Goal: Find specific page/section: Find specific page/section

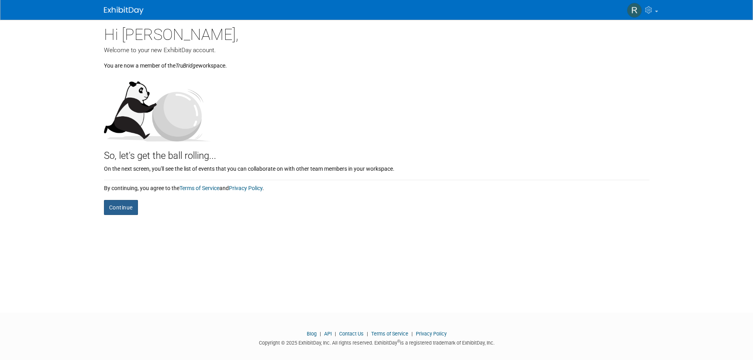
click at [119, 204] on button "Continue" at bounding box center [121, 207] width 34 height 15
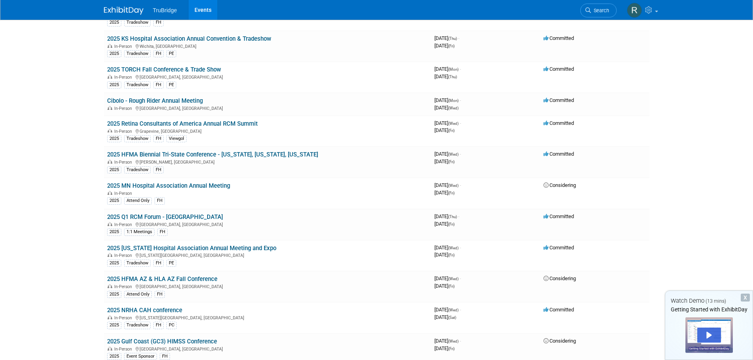
scroll to position [1054, 0]
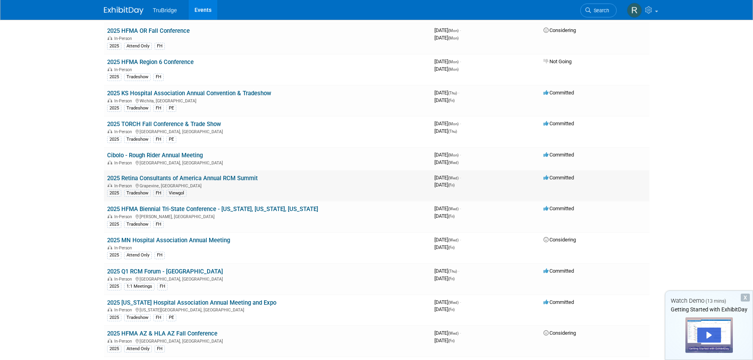
click at [225, 179] on link "2025 Retina Consultants of America Annual RCM Summit" at bounding box center [182, 178] width 151 height 7
